Goal: Task Accomplishment & Management: Manage account settings

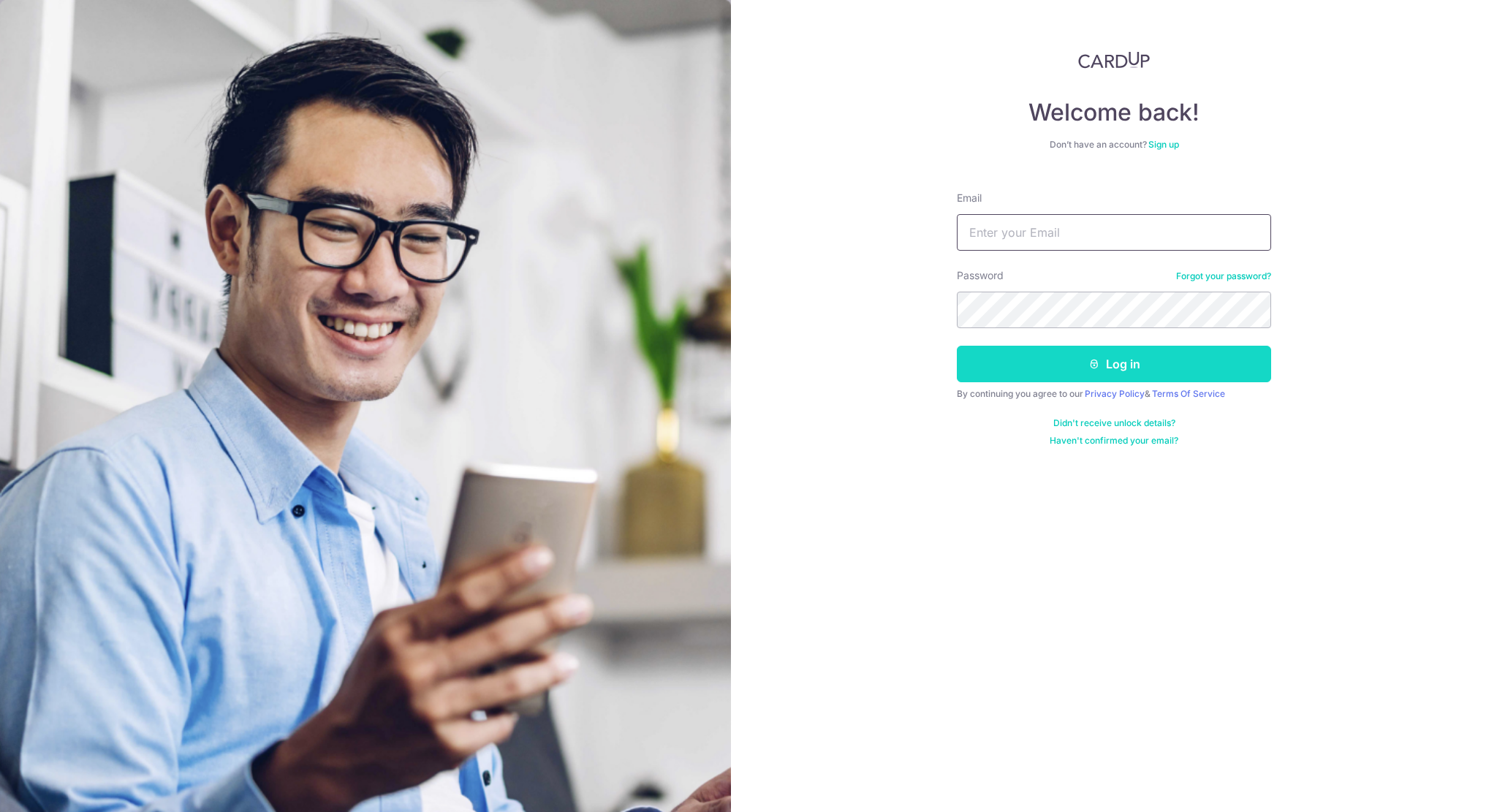
type input "groutprotech@gmail.com"
click at [1027, 360] on button "Log in" at bounding box center [1114, 364] width 314 height 36
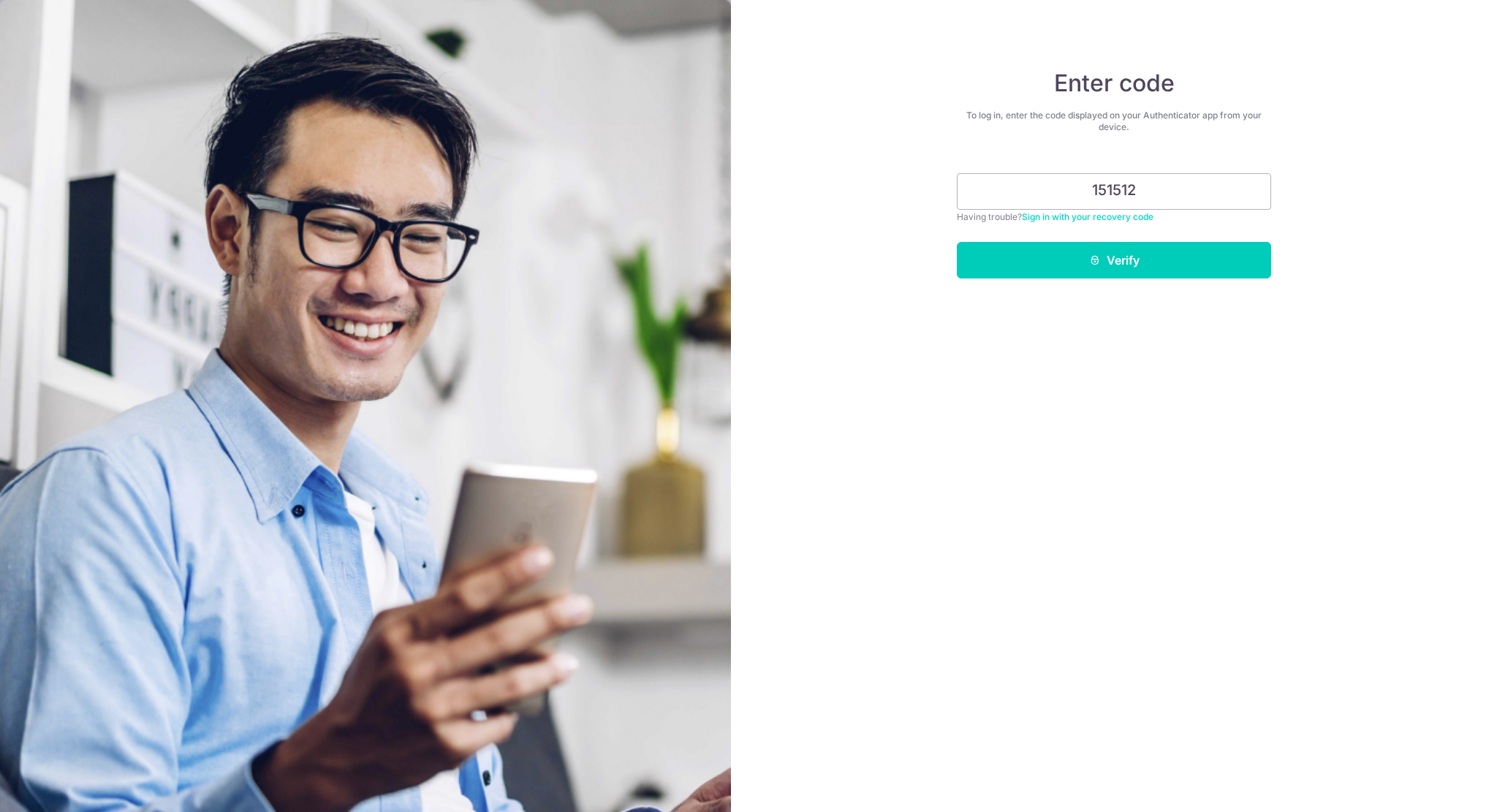
type input "151512"
click at [957, 242] on button "Verify" at bounding box center [1114, 260] width 314 height 36
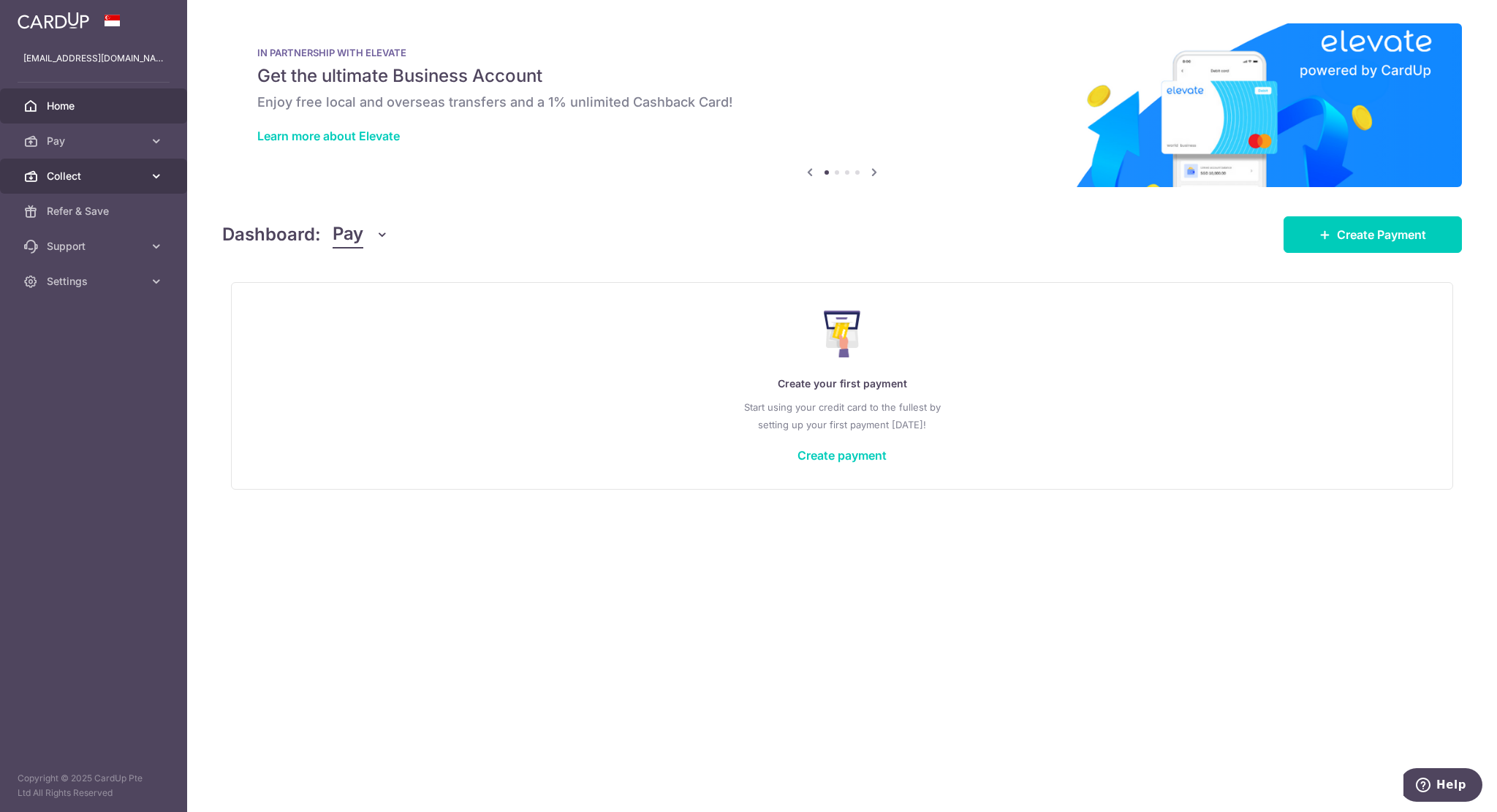
click at [129, 177] on span "Collect" at bounding box center [95, 175] width 97 height 14
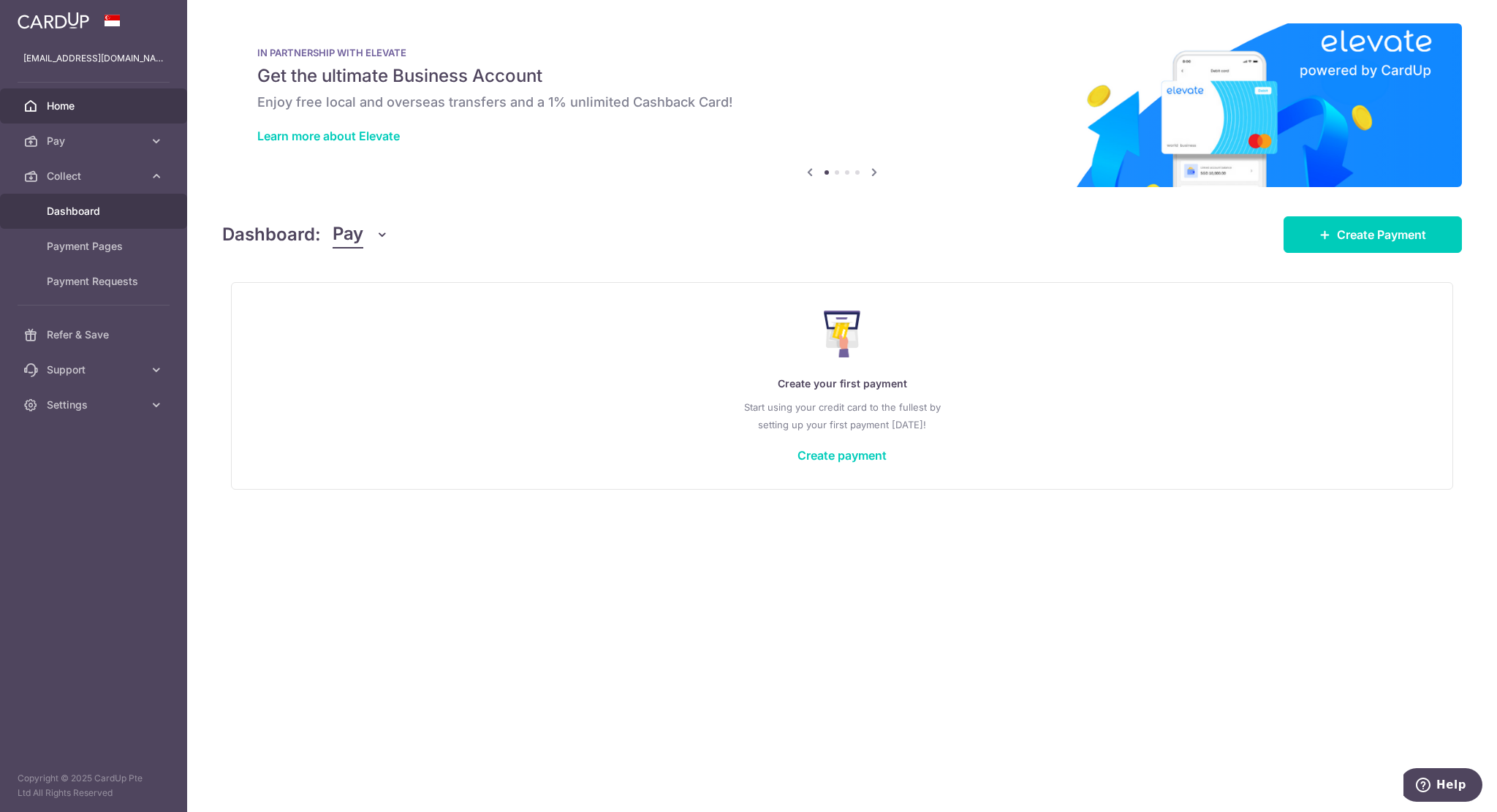
click at [133, 218] on link "Dashboard" at bounding box center [93, 211] width 187 height 35
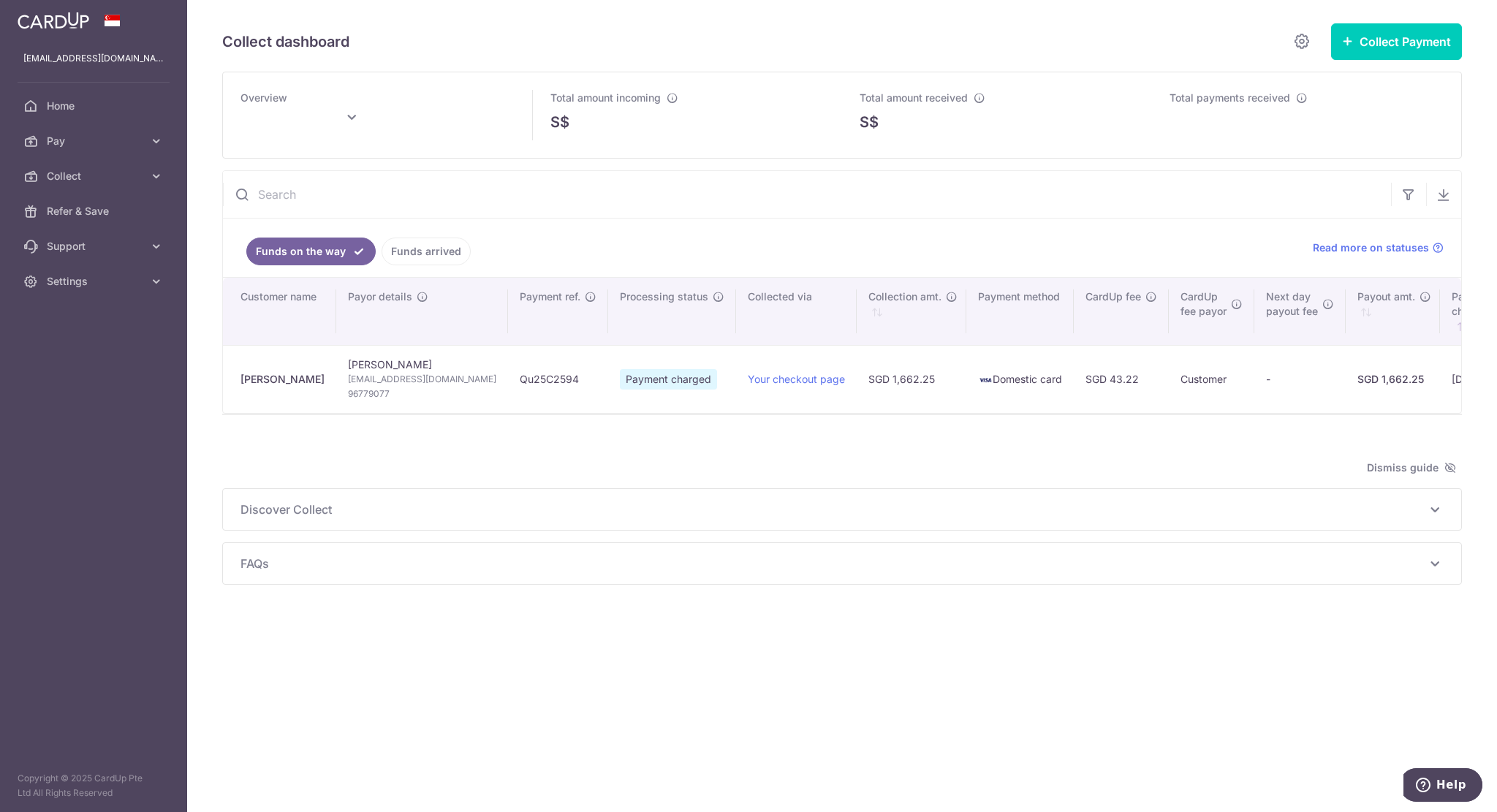
type input "[DATE]"
drag, startPoint x: 760, startPoint y: 409, endPoint x: 825, endPoint y: 411, distance: 65.0
click at [825, 411] on tr "[PERSON_NAME] [PERSON_NAME] [EMAIL_ADDRESS][DOMAIN_NAME] 96779077 Qu25C2594 Pay…" at bounding box center [1032, 378] width 1617 height 68
click at [508, 383] on td "Qu25C2594" at bounding box center [557, 378] width 101 height 68
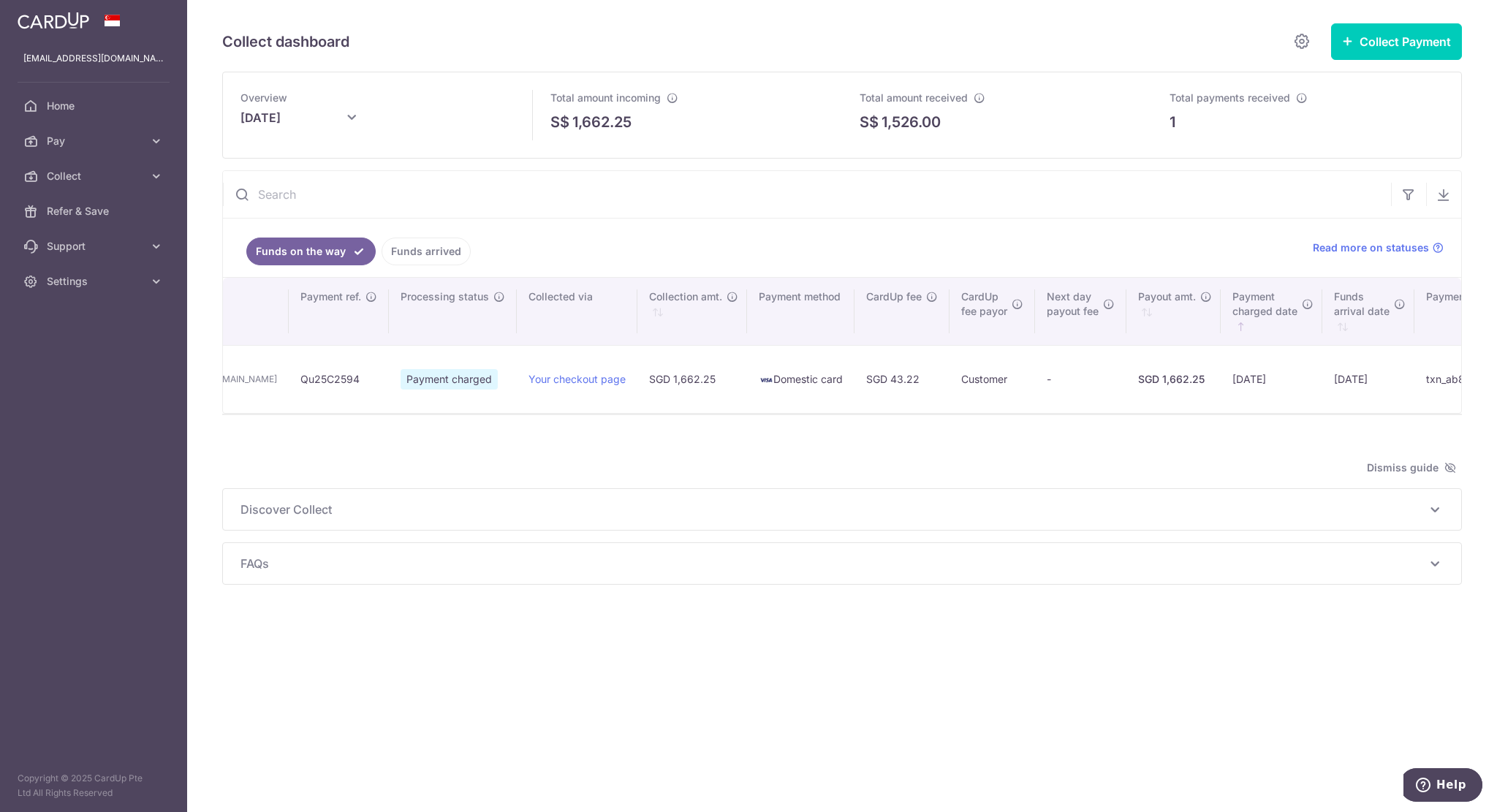
scroll to position [0, 217]
